Goal: Transaction & Acquisition: Purchase product/service

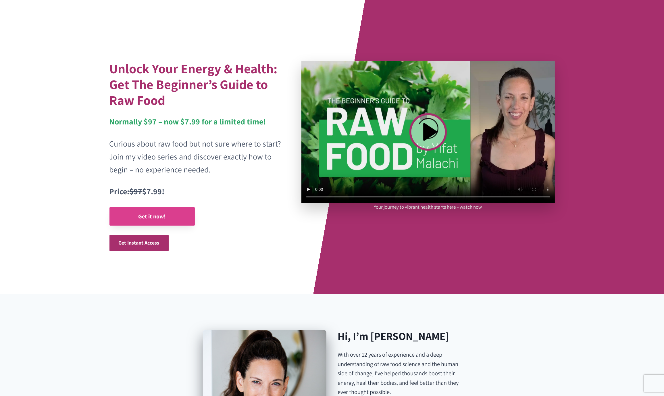
click at [156, 213] on strong "Get it now!" at bounding box center [152, 216] width 28 height 7
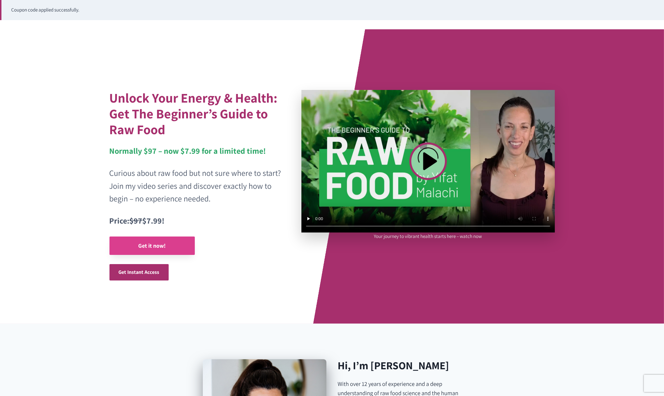
click at [142, 244] on strong "Get it now!" at bounding box center [152, 245] width 28 height 7
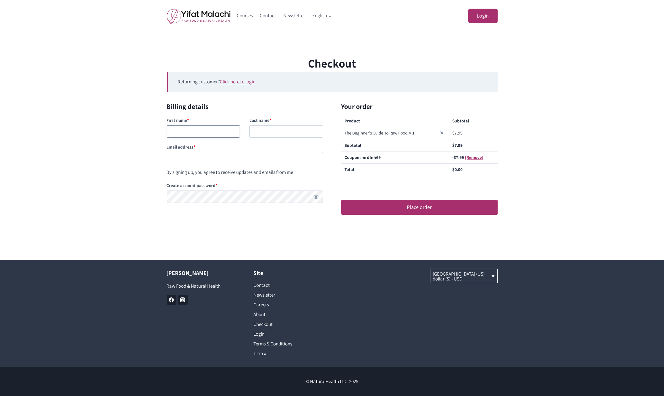
click at [203, 134] on input "First name *" at bounding box center [204, 131] width 74 height 12
type input "Gggg"
type input "Mmmmm"
paste input "testingnh343@mailinator.com"
click at [195, 159] on input "testingnh343@mailinator.com" at bounding box center [245, 158] width 156 height 12
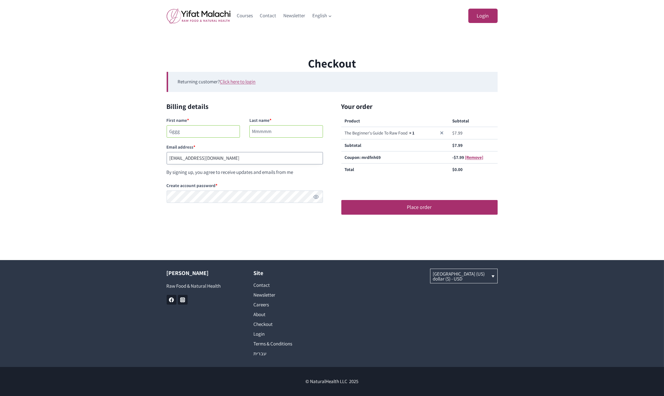
type input "testingnh345@mailinator.com"
click at [417, 230] on main "Checkout Returning customer? Click here to login If you have shopped with us be…" at bounding box center [332, 146] width 664 height 228
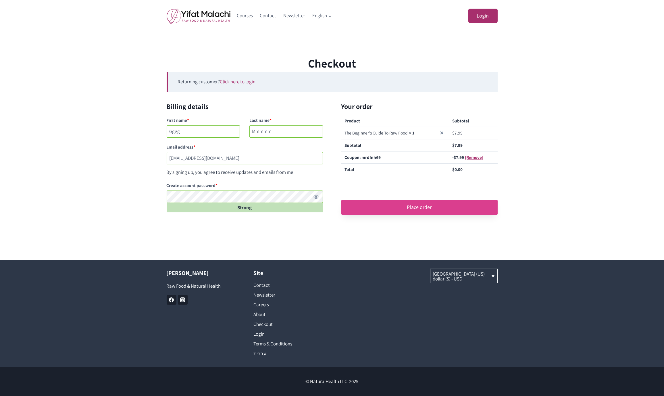
click at [429, 208] on button "Place order" at bounding box center [419, 207] width 156 height 14
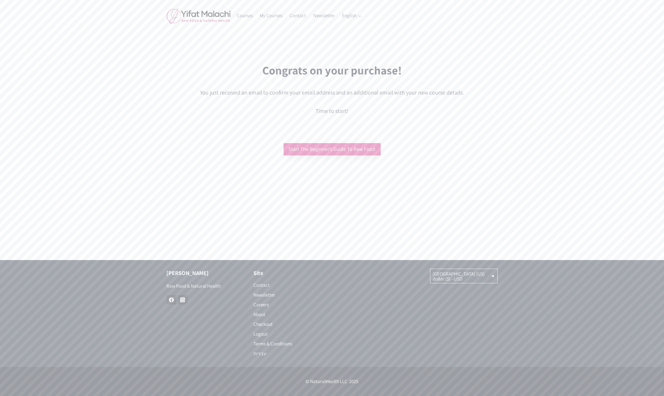
click at [342, 147] on link "Start The Beginner’s Guide To Raw Food" at bounding box center [332, 149] width 97 height 12
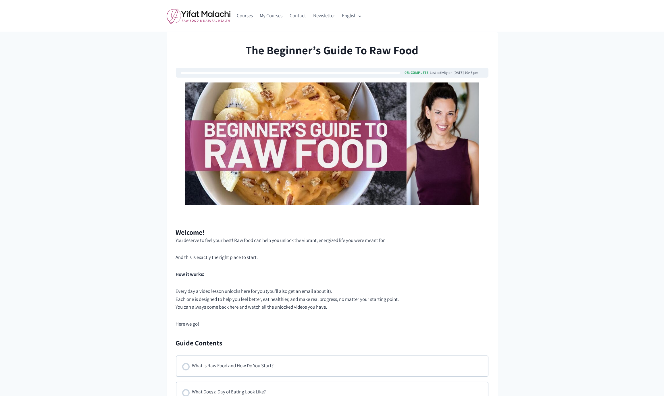
scroll to position [22, 0]
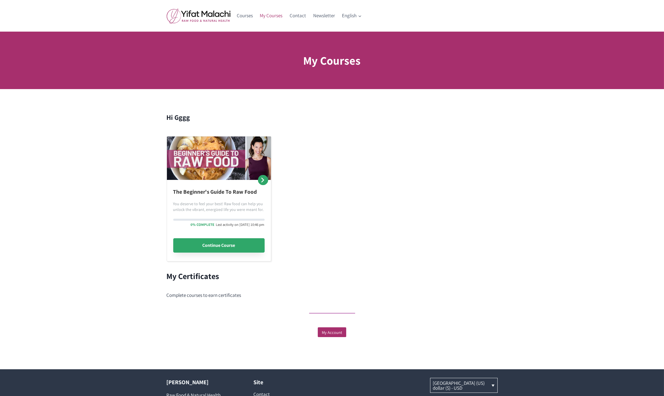
click at [219, 244] on link "Continue Course" at bounding box center [218, 245] width 91 height 14
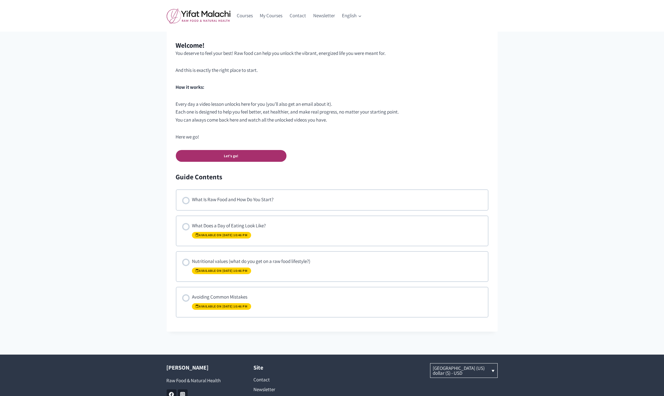
scroll to position [228, 0]
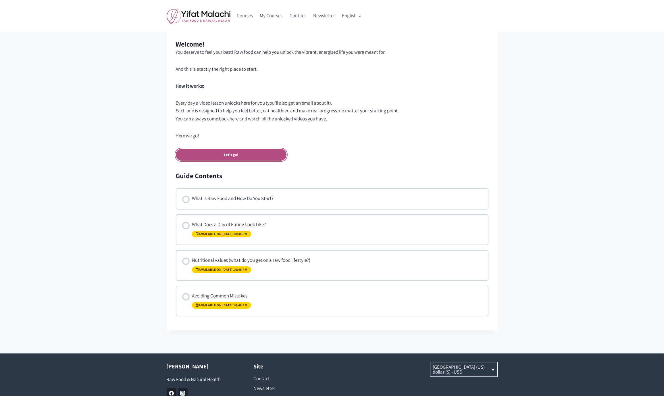
click at [227, 159] on link "Let's go!" at bounding box center [231, 155] width 111 height 12
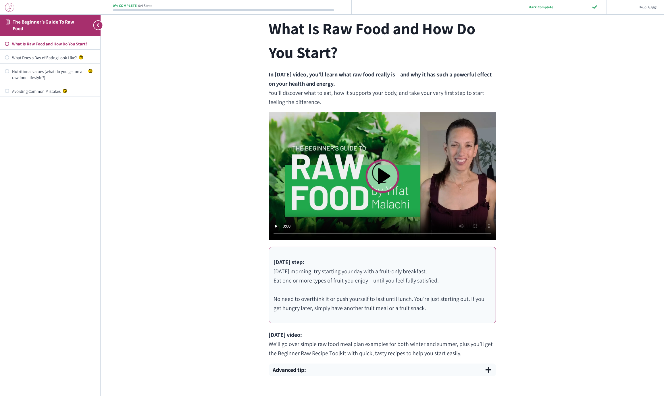
scroll to position [138, 0]
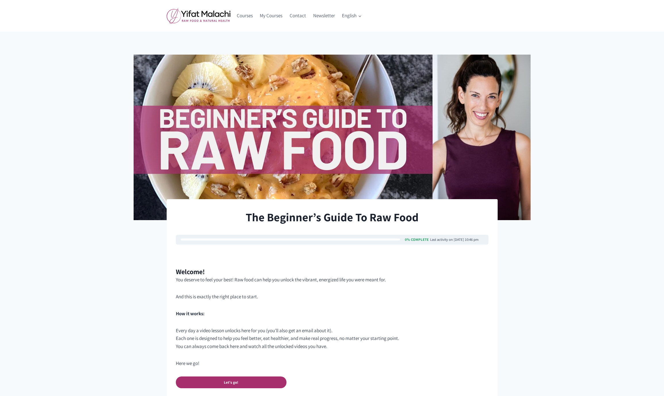
scroll to position [228, 0]
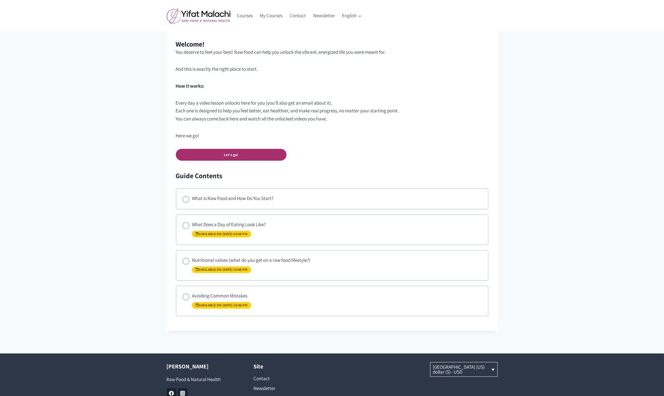
click at [373, 213] on div "What Is Raw Food and How Do You Start? What Does a Day of Eating Look Like? Ava…" at bounding box center [332, 252] width 313 height 128
click at [260, 198] on div "What Is Raw Food and How Do You Start?" at bounding box center [233, 198] width 82 height 9
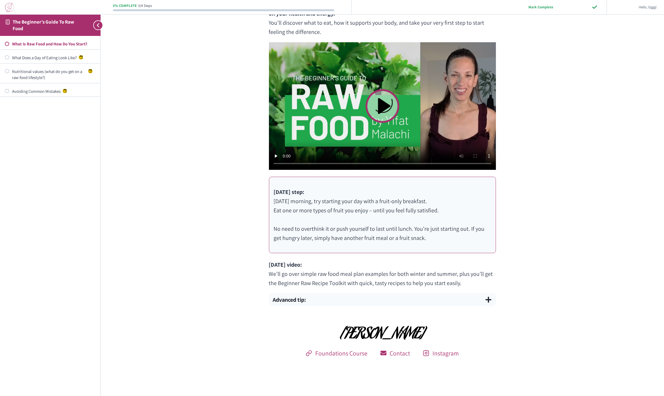
scroll to position [315, 0]
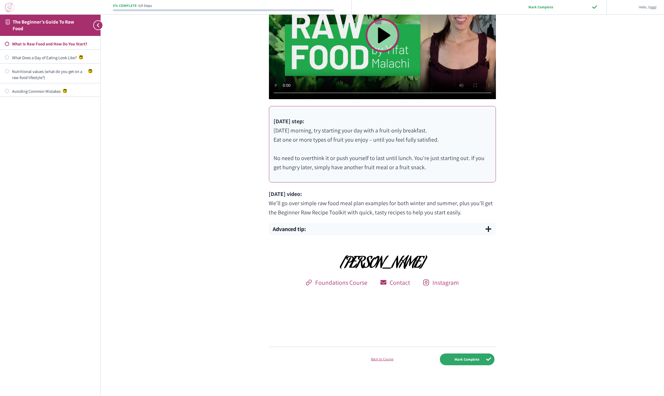
click at [386, 38] on video at bounding box center [382, 36] width 227 height 128
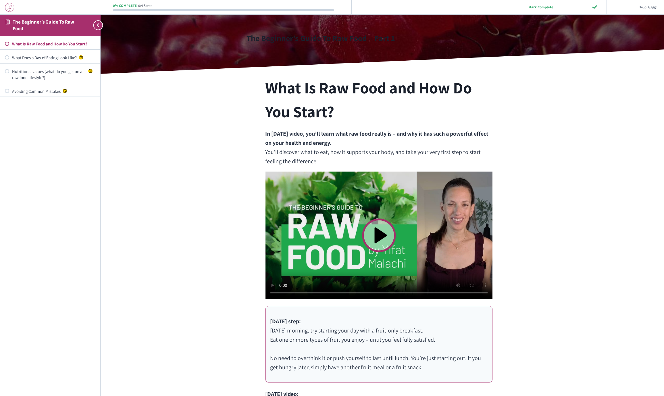
scroll to position [64, 3]
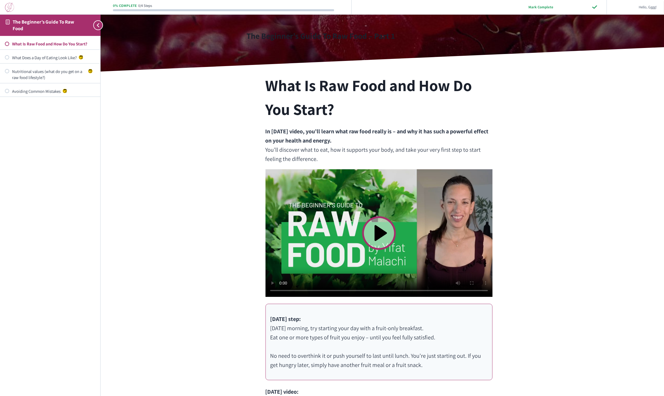
click at [338, 292] on video at bounding box center [378, 233] width 227 height 128
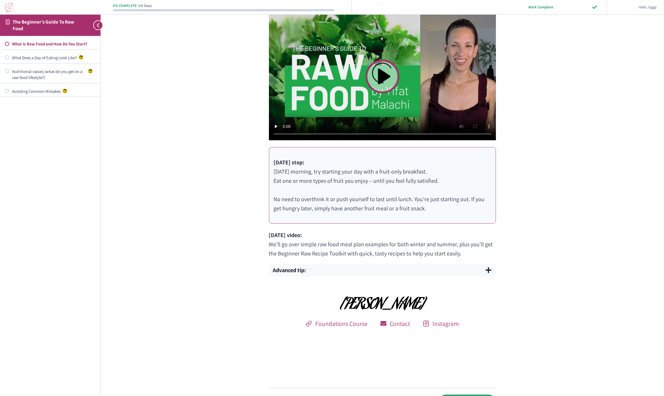
scroll to position [188, 0]
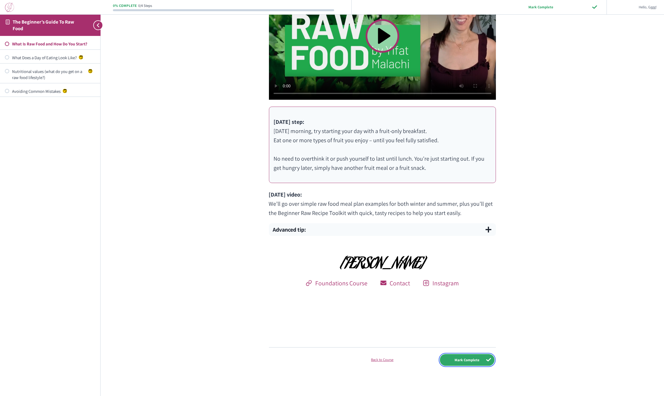
click at [471, 361] on input "Mark Complete" at bounding box center [467, 360] width 55 height 12
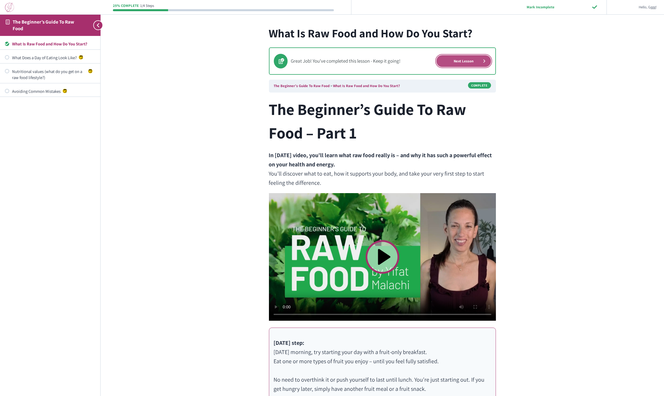
click at [472, 60] on link "Next Lesson" at bounding box center [463, 61] width 55 height 12
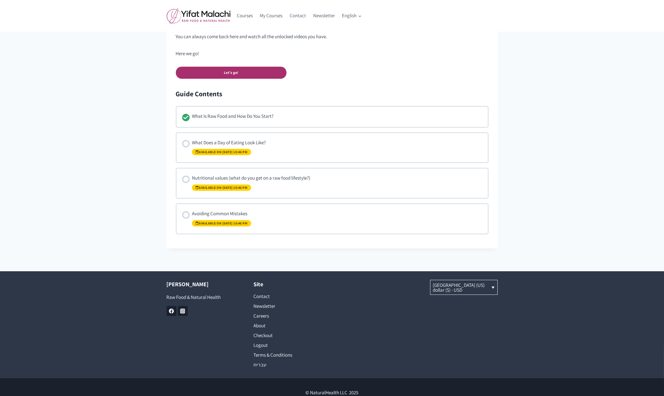
scroll to position [320, 0]
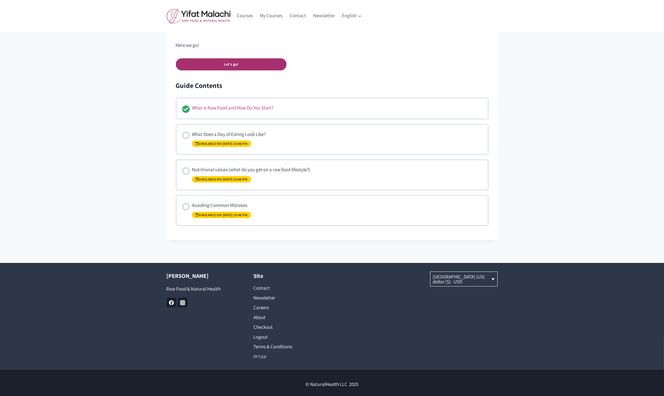
click at [259, 107] on div "What Is Raw Food and How Do You Start?" at bounding box center [233, 108] width 82 height 9
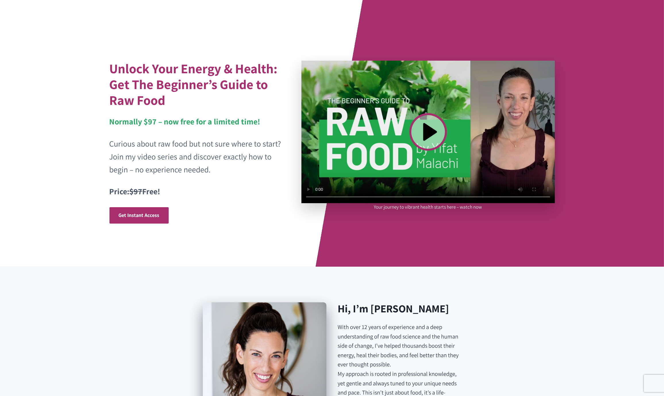
click at [435, 133] on video at bounding box center [427, 132] width 253 height 142
